Goal: Transaction & Acquisition: Download file/media

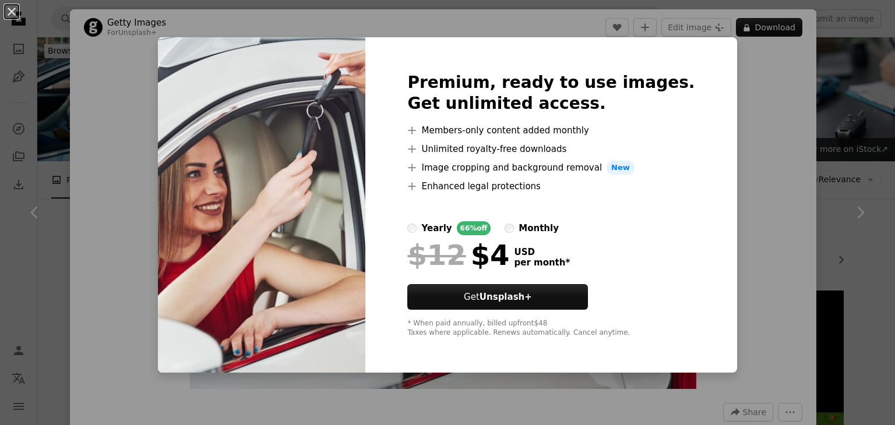
scroll to position [4802, 0]
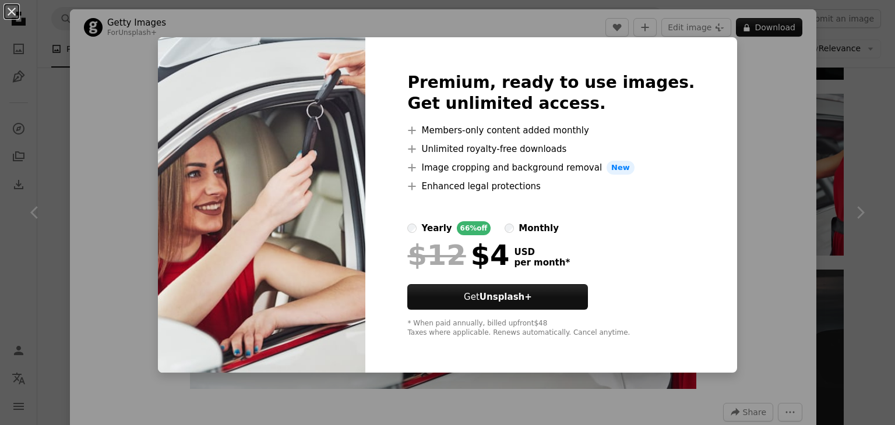
click at [743, 165] on div "An X shape Premium, ready to use images. Get unlimited access. A plus sign Memb…" at bounding box center [447, 212] width 895 height 425
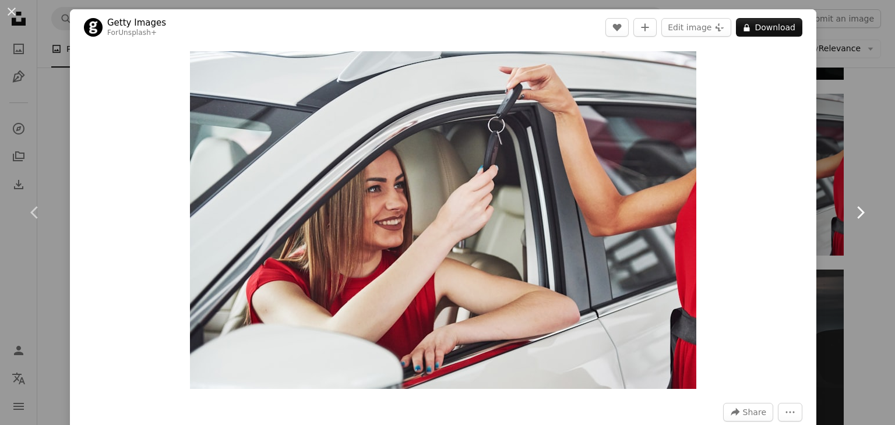
click at [872, 174] on link "Chevron right" at bounding box center [860, 213] width 70 height 112
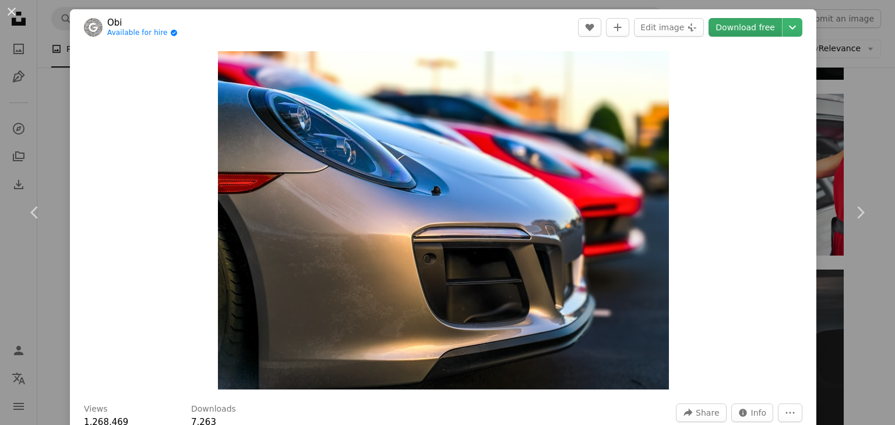
click at [756, 26] on link "Download free" at bounding box center [744, 27] width 73 height 19
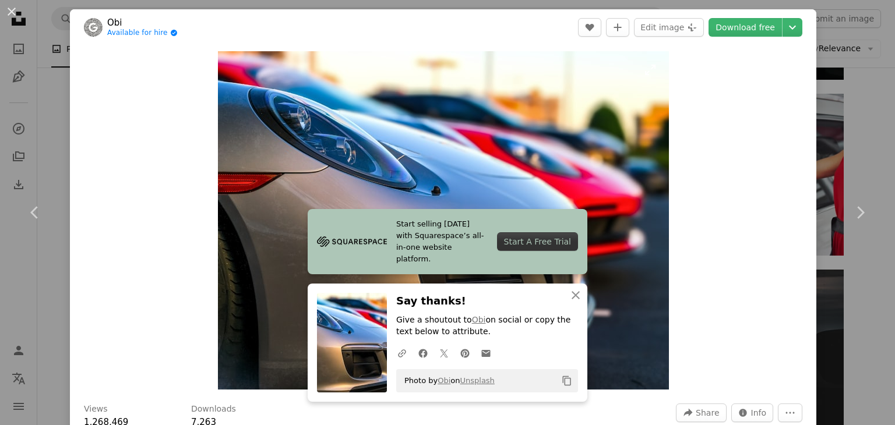
click at [658, 197] on img "Zoom in on this image" at bounding box center [443, 220] width 451 height 338
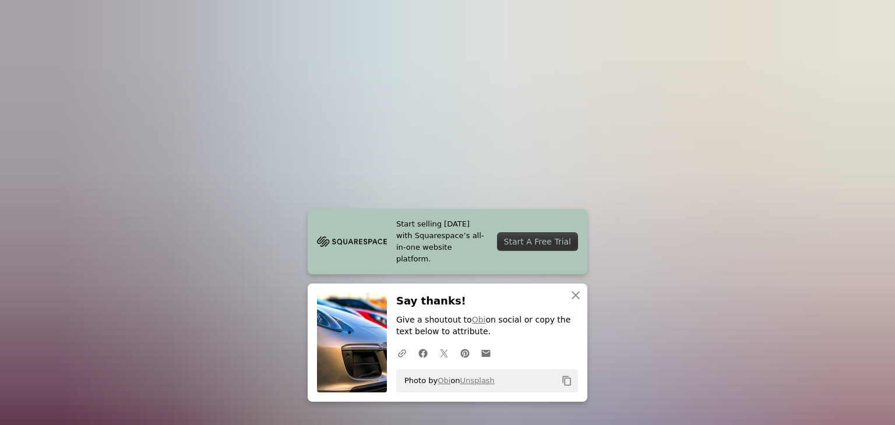
scroll to position [117, 0]
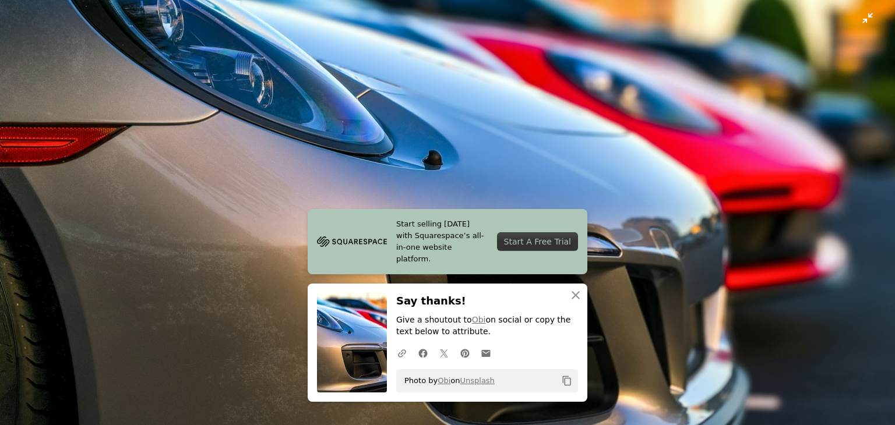
click at [694, 205] on img "Zoom out on this image" at bounding box center [447, 219] width 896 height 672
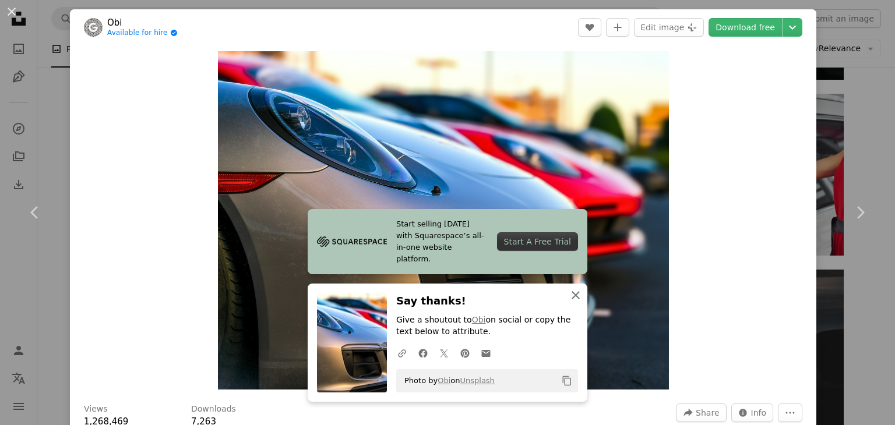
click at [570, 299] on icon "An X shape" at bounding box center [576, 295] width 14 height 14
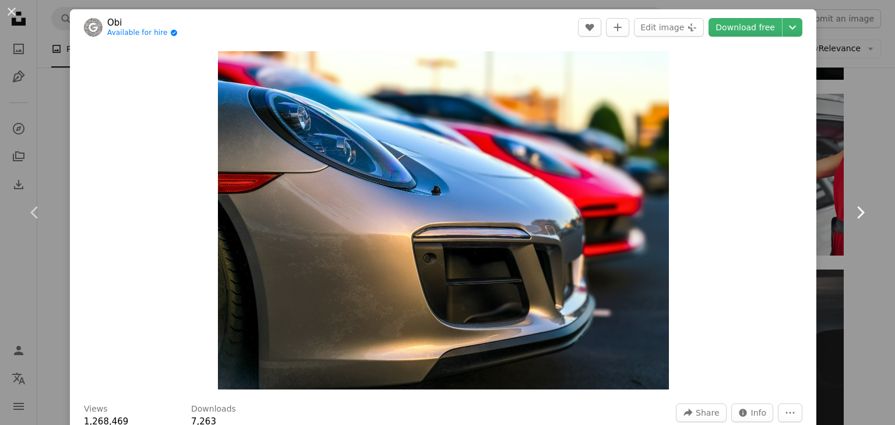
click at [851, 210] on icon "Chevron right" at bounding box center [860, 212] width 19 height 19
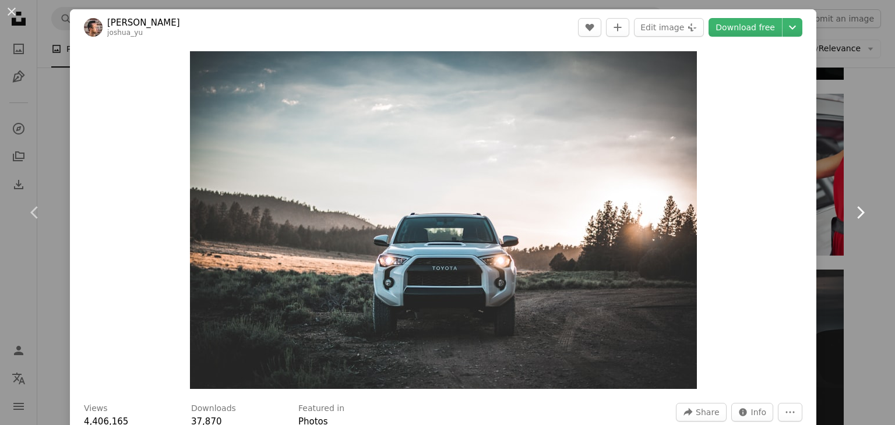
click at [851, 210] on icon "Chevron right" at bounding box center [860, 212] width 19 height 19
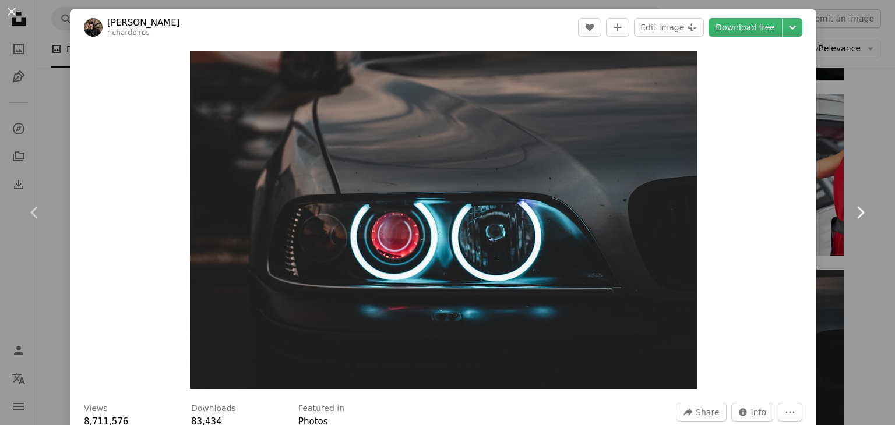
click at [851, 210] on icon "Chevron right" at bounding box center [860, 212] width 19 height 19
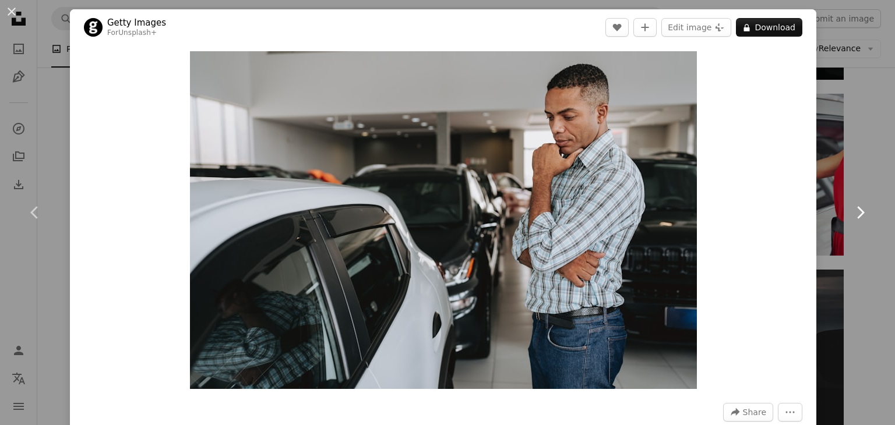
click at [851, 210] on icon "Chevron right" at bounding box center [860, 212] width 19 height 19
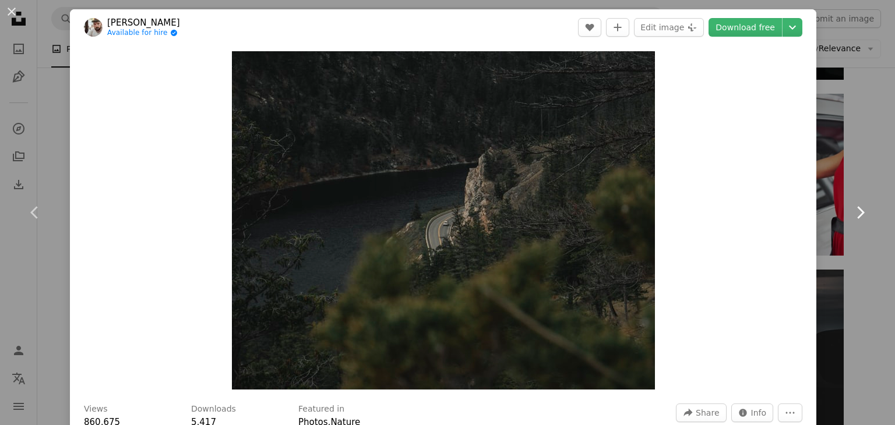
click at [851, 210] on icon "Chevron right" at bounding box center [860, 212] width 19 height 19
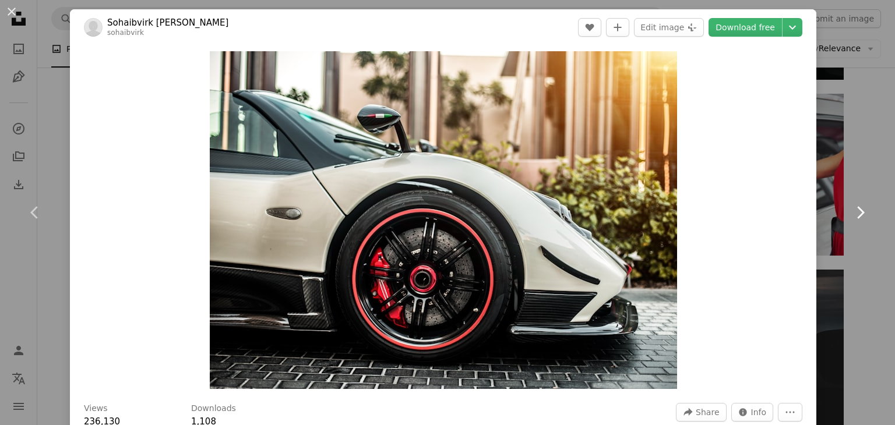
click at [851, 210] on icon "Chevron right" at bounding box center [860, 212] width 19 height 19
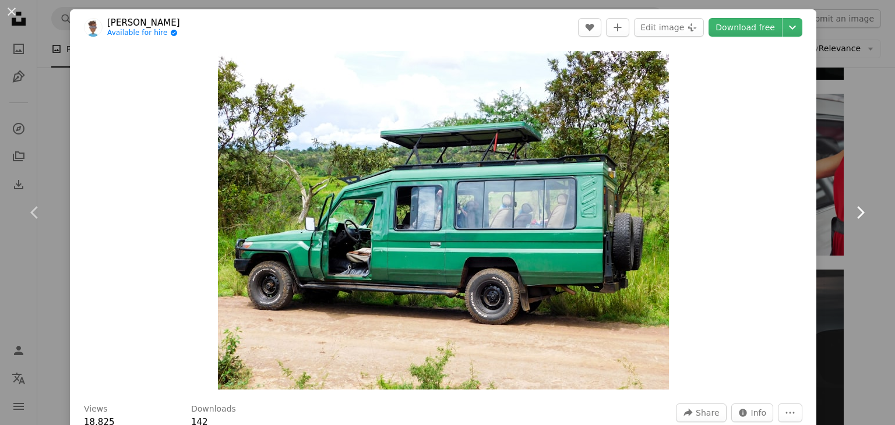
click at [851, 210] on icon "Chevron right" at bounding box center [860, 212] width 19 height 19
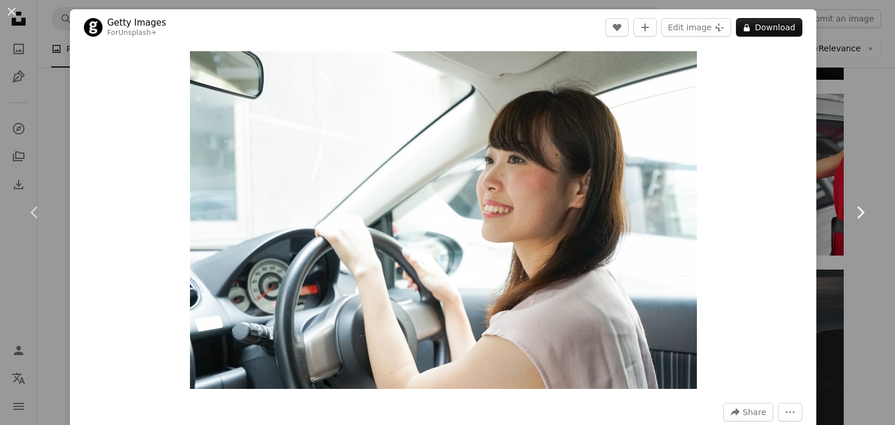
click at [851, 210] on icon "Chevron right" at bounding box center [860, 212] width 19 height 19
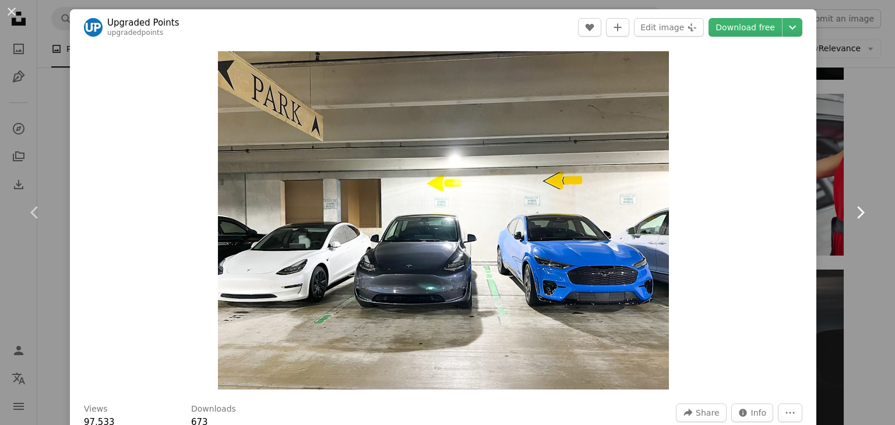
click at [851, 210] on icon "Chevron right" at bounding box center [860, 212] width 19 height 19
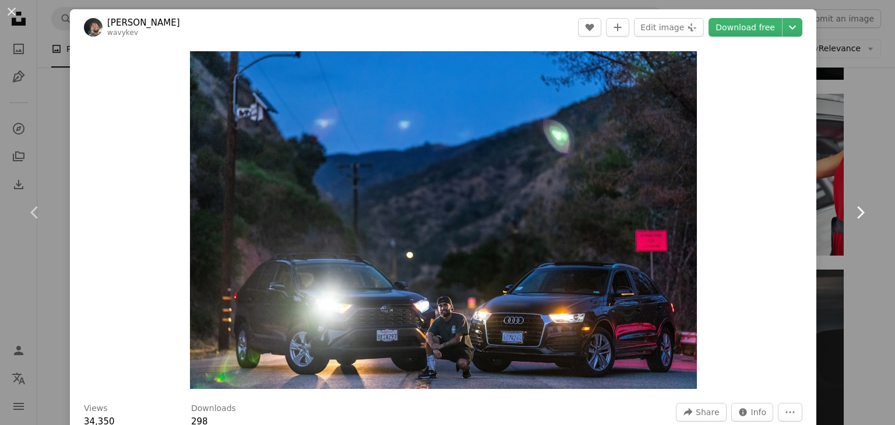
click at [851, 210] on icon "Chevron right" at bounding box center [860, 212] width 19 height 19
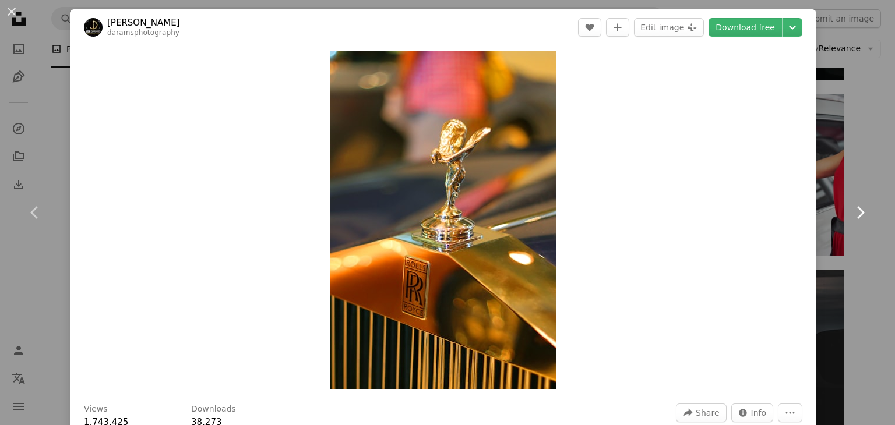
click at [851, 210] on icon "Chevron right" at bounding box center [860, 212] width 19 height 19
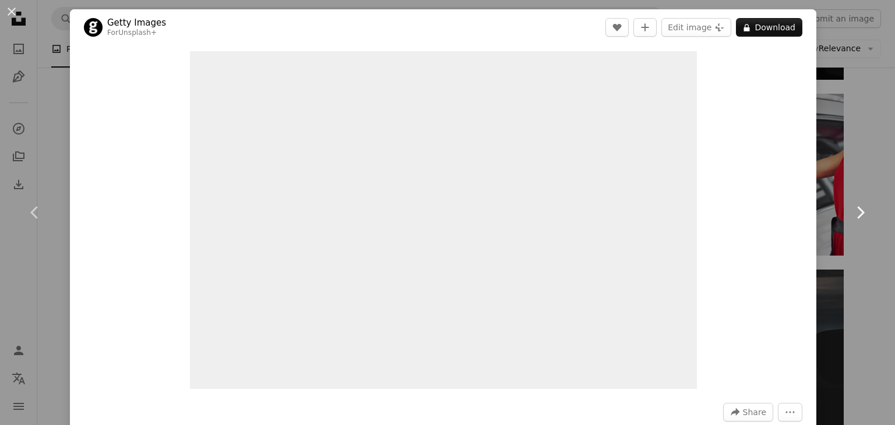
click at [851, 210] on icon "Chevron right" at bounding box center [860, 212] width 19 height 19
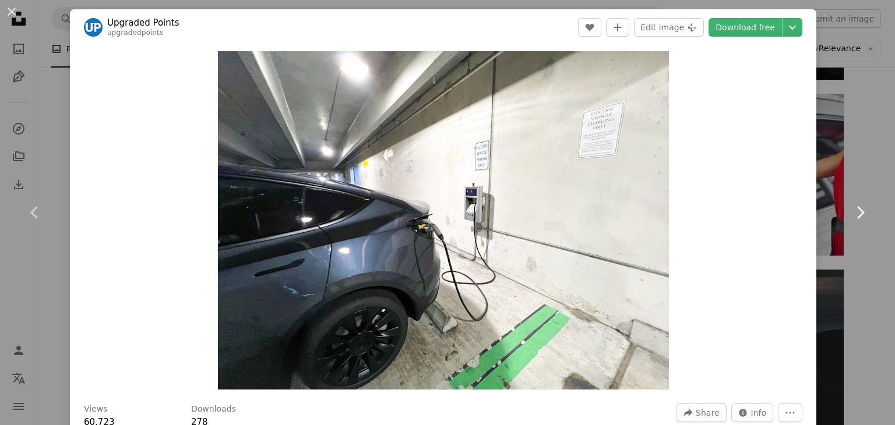
click at [851, 210] on icon "Chevron right" at bounding box center [860, 212] width 19 height 19
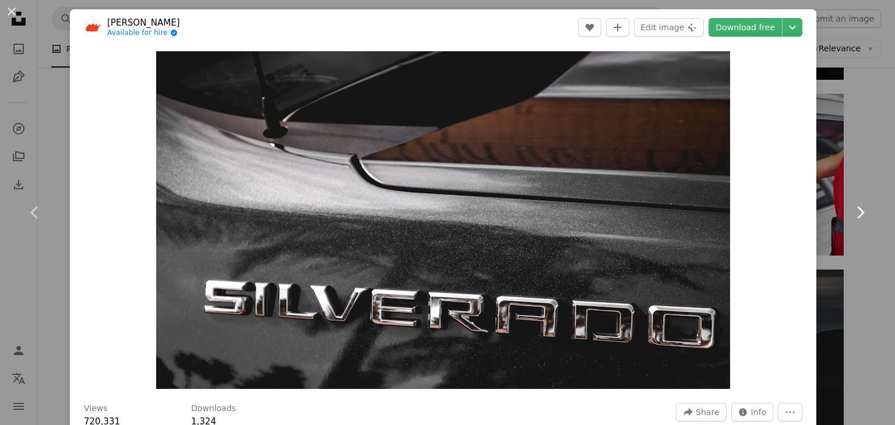
click at [851, 210] on icon "Chevron right" at bounding box center [860, 212] width 19 height 19
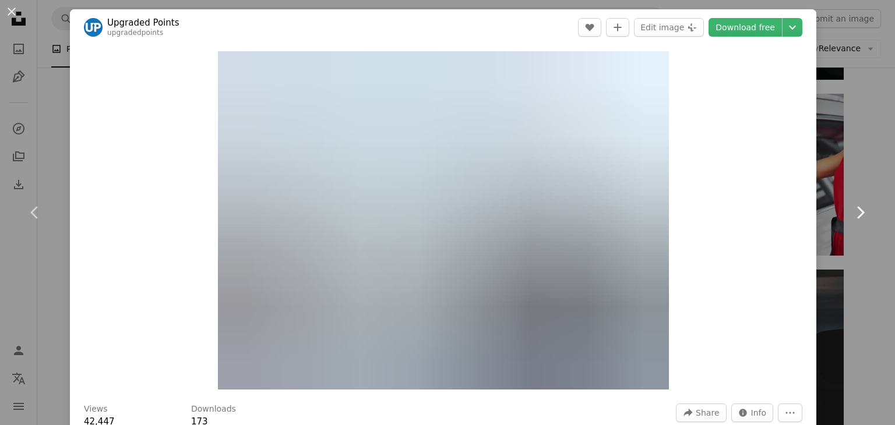
click at [851, 210] on icon "Chevron right" at bounding box center [860, 212] width 19 height 19
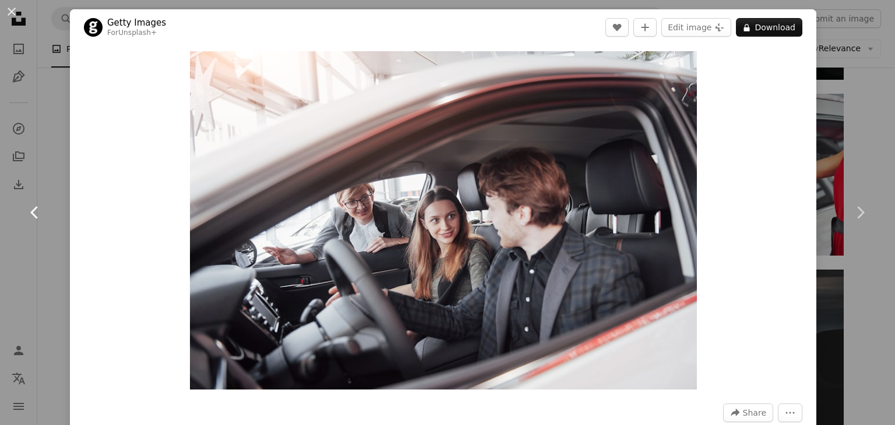
click at [35, 210] on icon "Chevron left" at bounding box center [35, 212] width 19 height 19
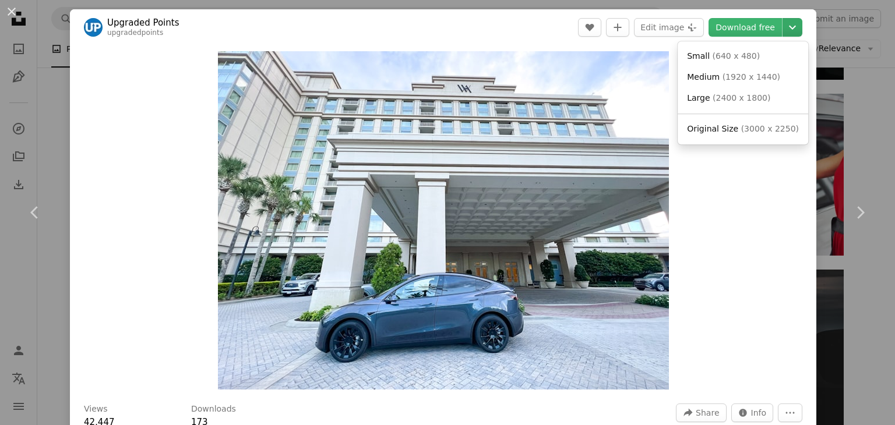
click at [789, 28] on icon "Chevron down" at bounding box center [792, 27] width 19 height 14
click at [749, 73] on span "( 1920 x 1440 )" at bounding box center [751, 76] width 58 height 9
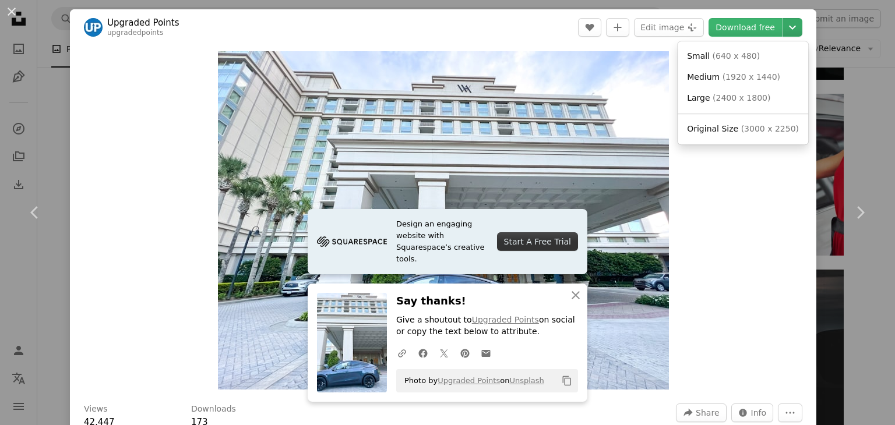
click at [783, 24] on icon "Chevron down" at bounding box center [792, 27] width 19 height 14
click at [742, 103] on span "Large ( 2400 x 1800 )" at bounding box center [728, 99] width 83 height 12
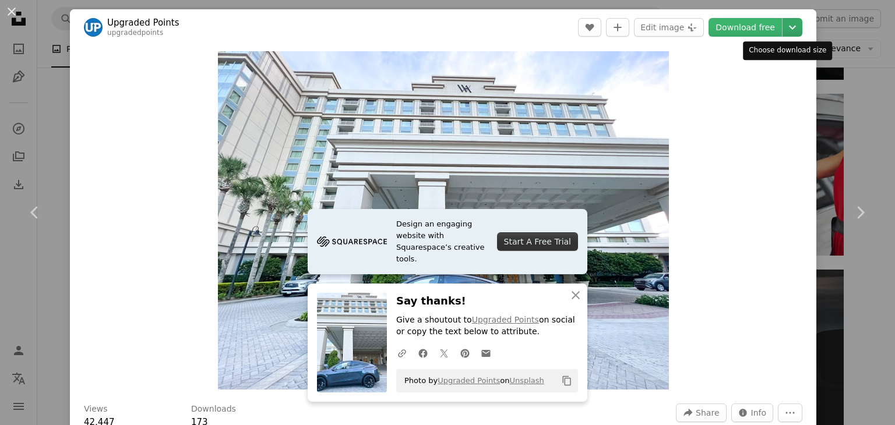
click at [783, 30] on icon "Chevron down" at bounding box center [792, 27] width 19 height 14
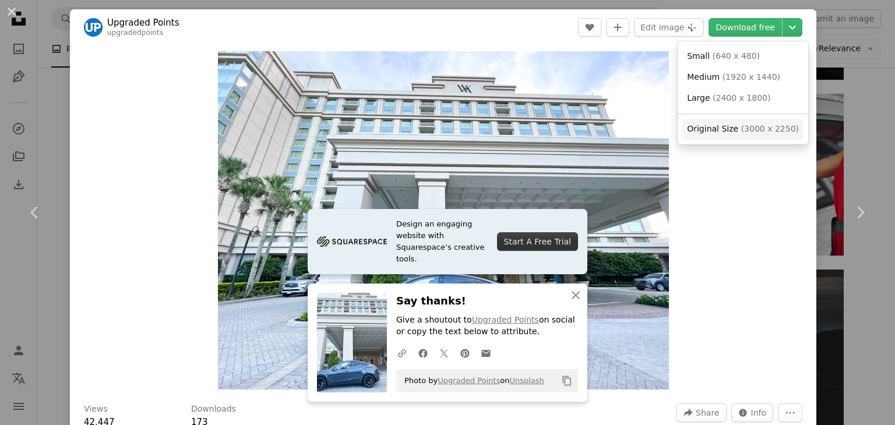
click at [736, 135] on link "Original Size ( 3000 x 2250 )" at bounding box center [742, 129] width 121 height 21
